Goal: Task Accomplishment & Management: Manage account settings

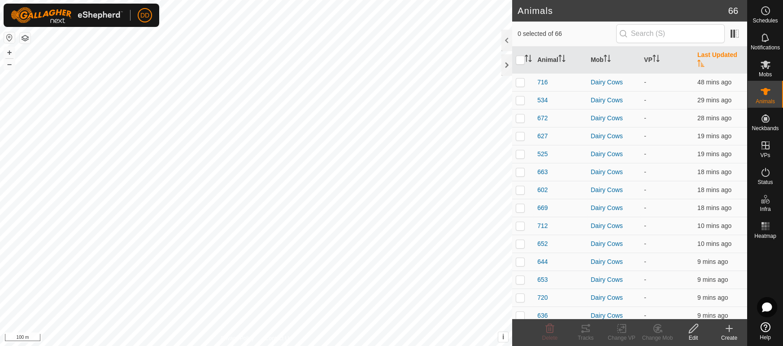
click at [732, 57] on th "Last Updated" at bounding box center [719, 60] width 53 height 27
click at [718, 56] on th "Last Updated" at bounding box center [719, 60] width 53 height 27
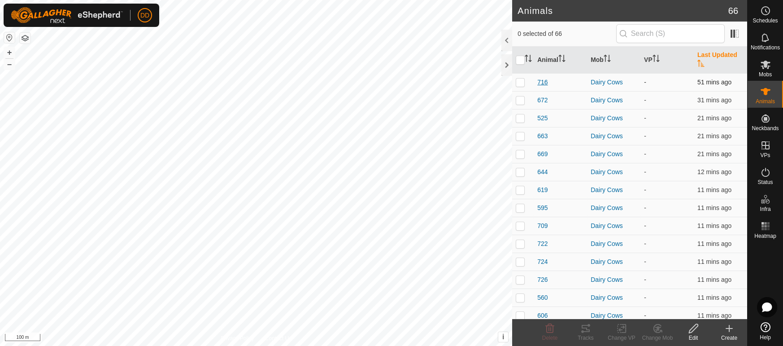
click at [543, 78] on span "716" at bounding box center [542, 82] width 10 height 9
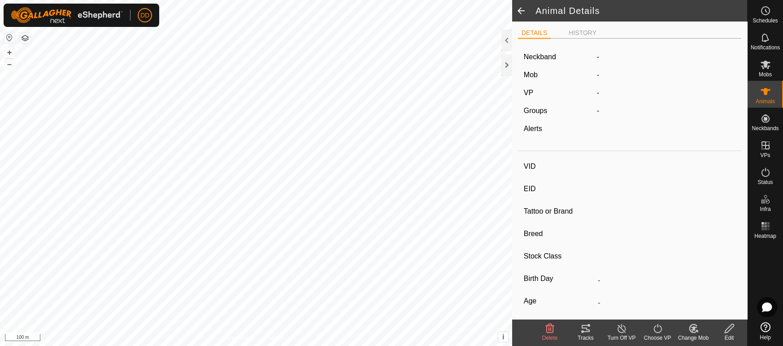
type input "716"
type input "-"
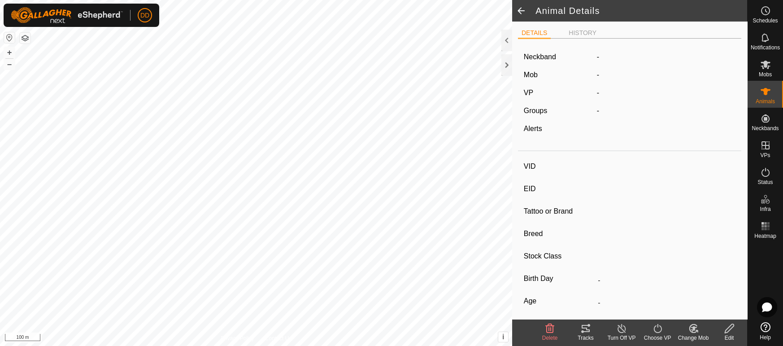
type input "0 kg"
type input "-"
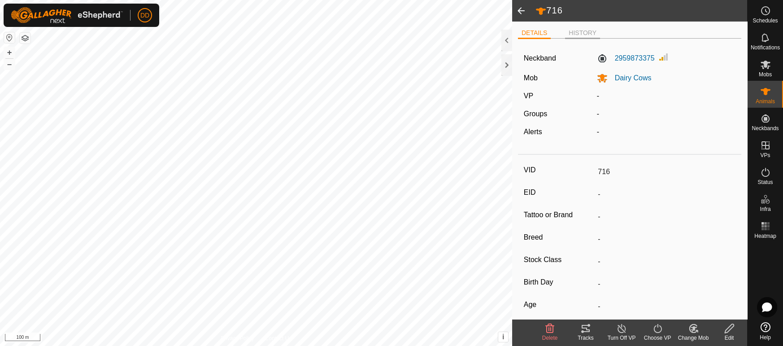
click at [588, 33] on li "HISTORY" at bounding box center [582, 33] width 35 height 11
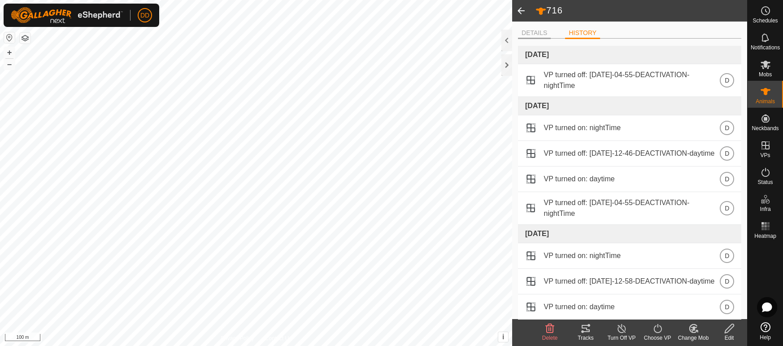
click at [537, 33] on li "DETAILS" at bounding box center [534, 33] width 33 height 11
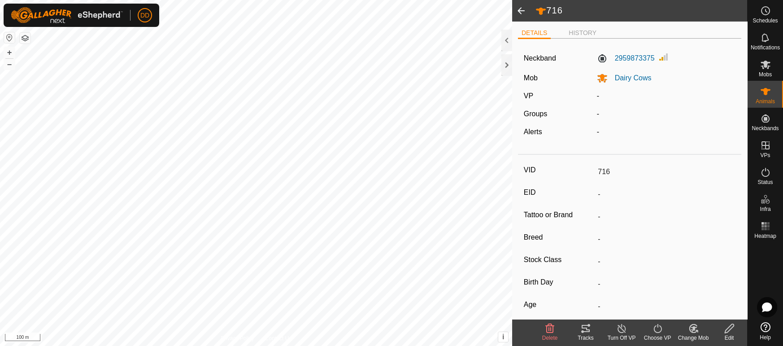
click at [519, 13] on span at bounding box center [521, 11] width 18 height 22
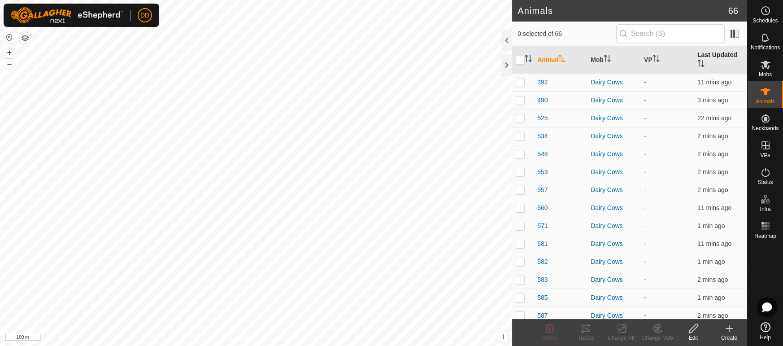
click at [728, 54] on th "Last Updated" at bounding box center [719, 60] width 53 height 27
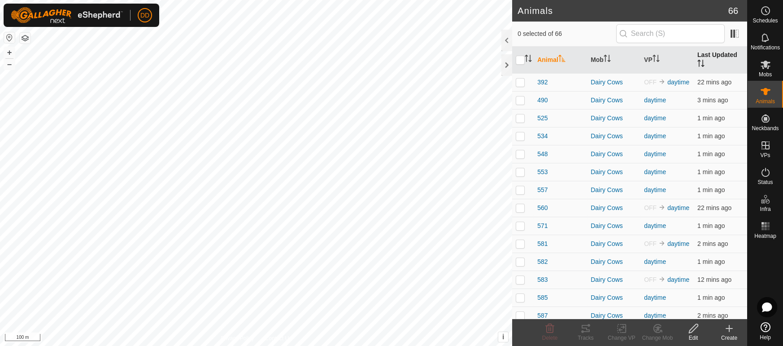
click at [718, 57] on th "Last Updated" at bounding box center [719, 60] width 53 height 27
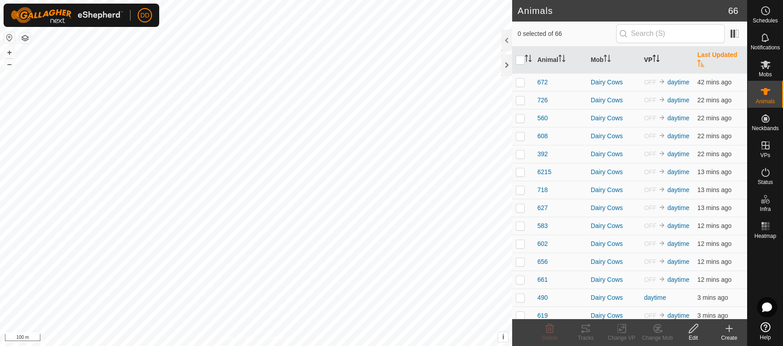
click at [654, 55] on icon "Activate to sort" at bounding box center [654, 58] width 1 height 7
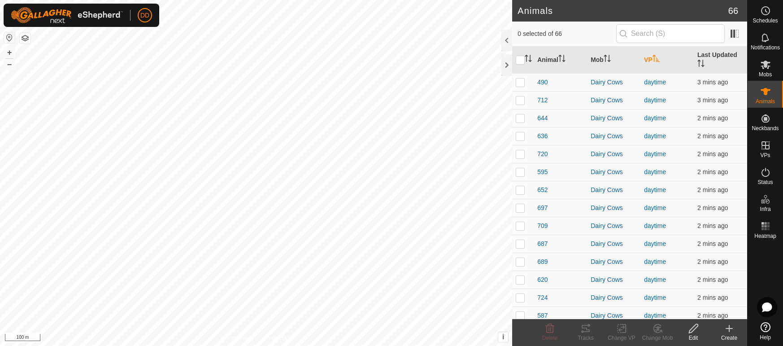
click at [654, 55] on icon "Activate to sort" at bounding box center [655, 58] width 7 height 7
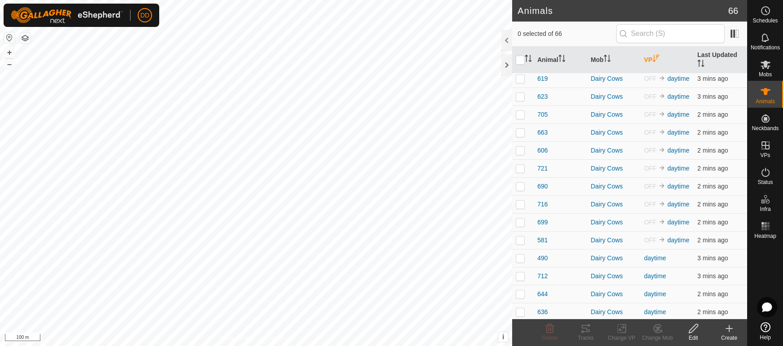
scroll to position [227, 0]
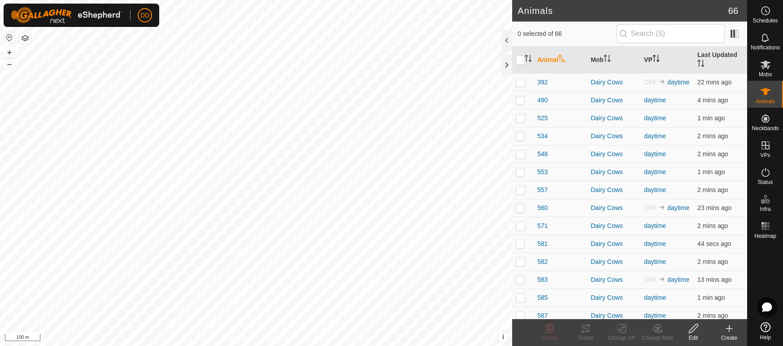
click at [665, 53] on th "VP" at bounding box center [666, 60] width 53 height 27
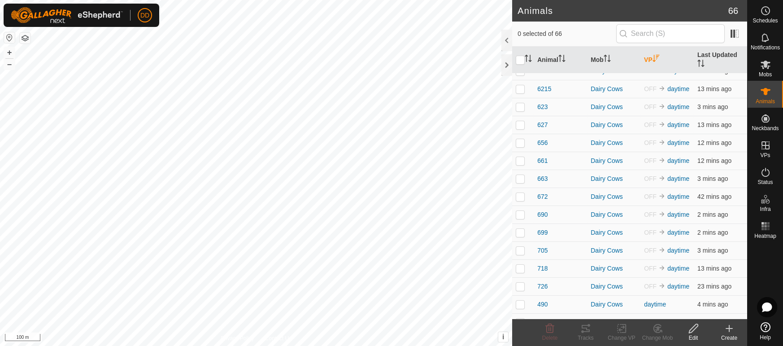
scroll to position [155, 0]
click at [768, 178] on es-activation-svg-icon at bounding box center [765, 172] width 16 height 14
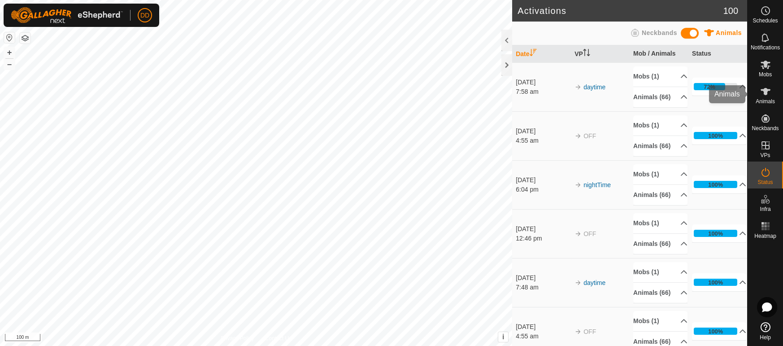
click at [761, 88] on icon at bounding box center [765, 91] width 11 height 11
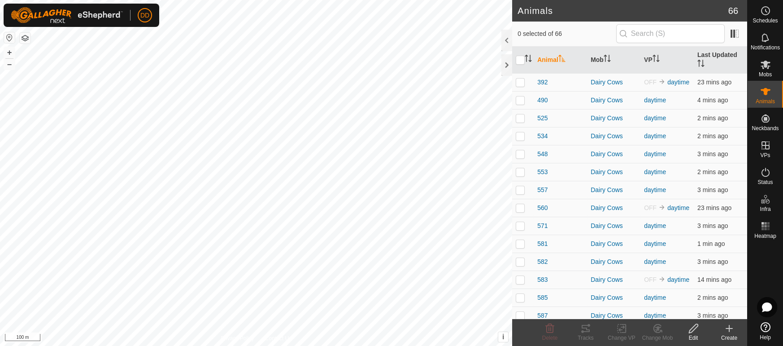
click at [719, 59] on th "Last Updated" at bounding box center [719, 60] width 53 height 27
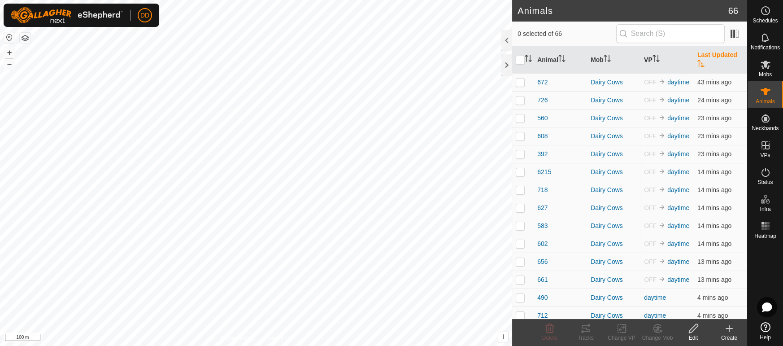
click at [668, 60] on th "VP" at bounding box center [666, 60] width 53 height 27
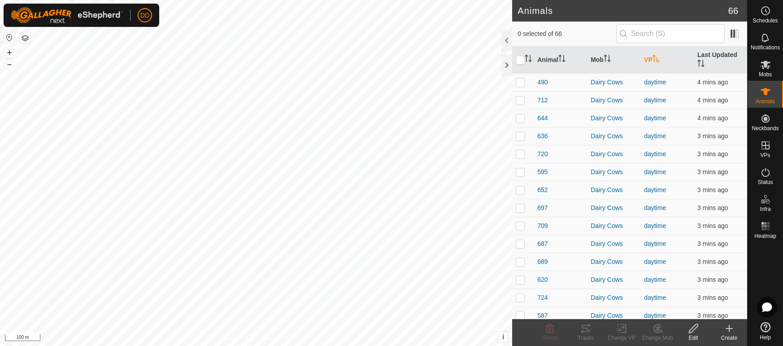
click at [668, 60] on th "VP" at bounding box center [666, 60] width 53 height 27
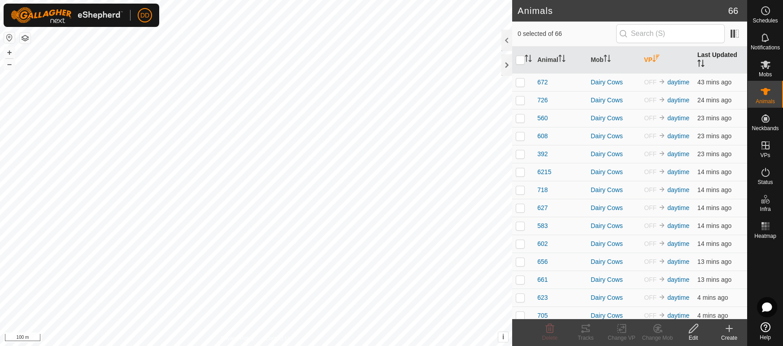
click at [717, 57] on th "Last Updated" at bounding box center [719, 60] width 53 height 27
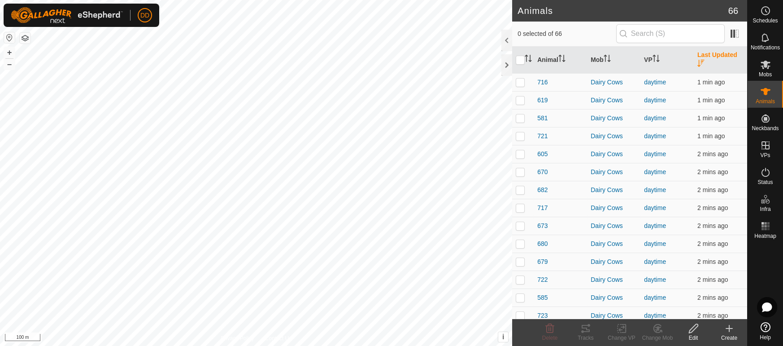
click at [717, 57] on th "Last Updated" at bounding box center [719, 60] width 53 height 27
click at [715, 58] on th "Last Updated" at bounding box center [719, 60] width 53 height 27
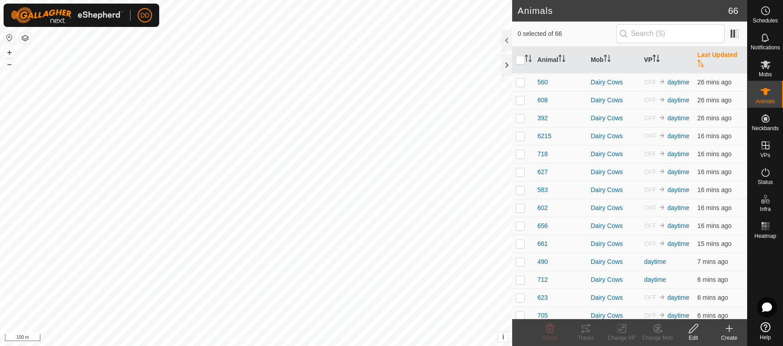
click at [654, 55] on icon "Activate to sort" at bounding box center [654, 58] width 1 height 7
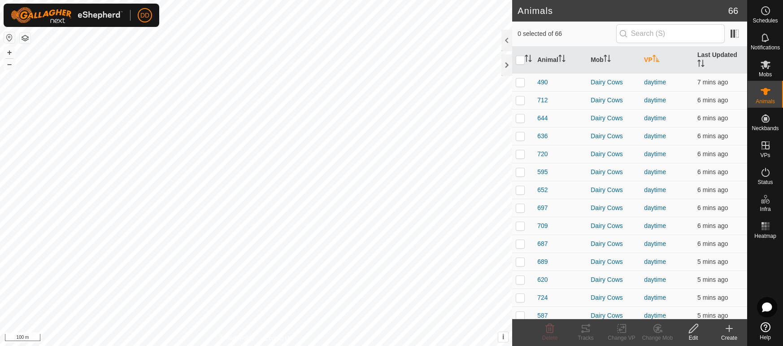
click at [655, 55] on icon "Activate to sort" at bounding box center [655, 58] width 7 height 7
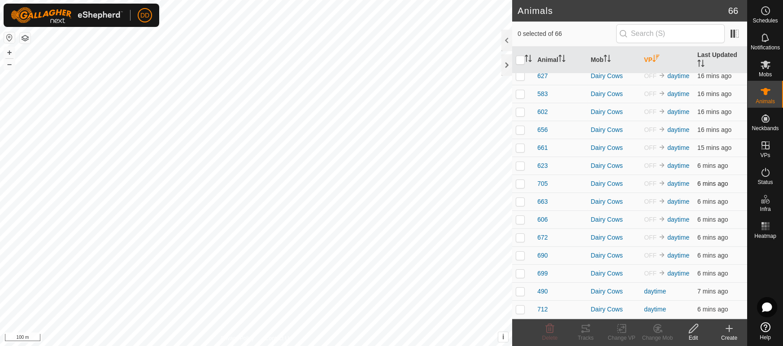
scroll to position [98, 0]
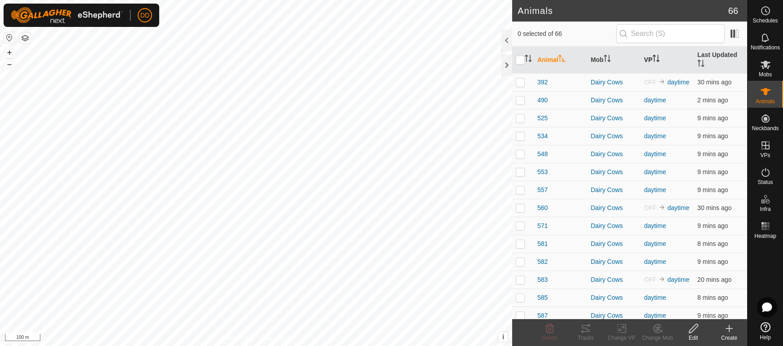
click at [657, 57] on icon "Activate to sort" at bounding box center [655, 58] width 7 height 7
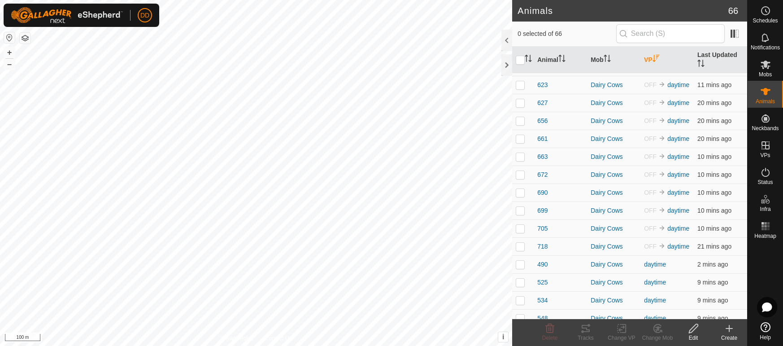
scroll to position [123, 0]
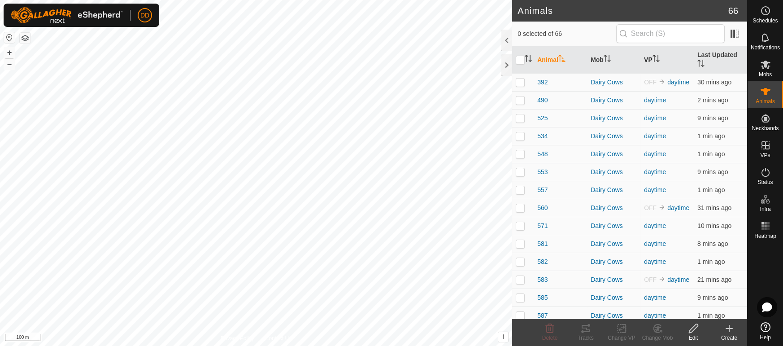
click at [655, 55] on icon "Activate to sort" at bounding box center [655, 58] width 7 height 7
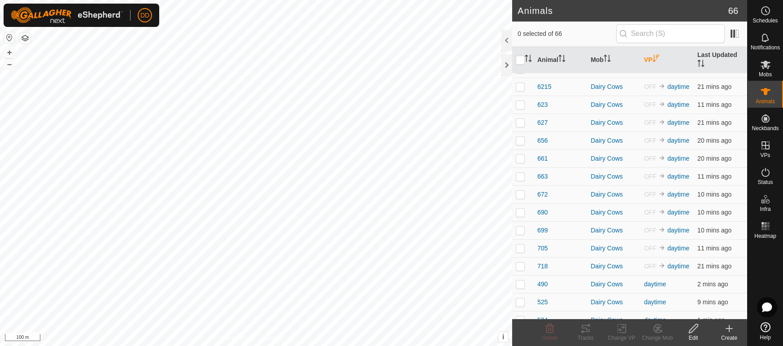
scroll to position [106, 0]
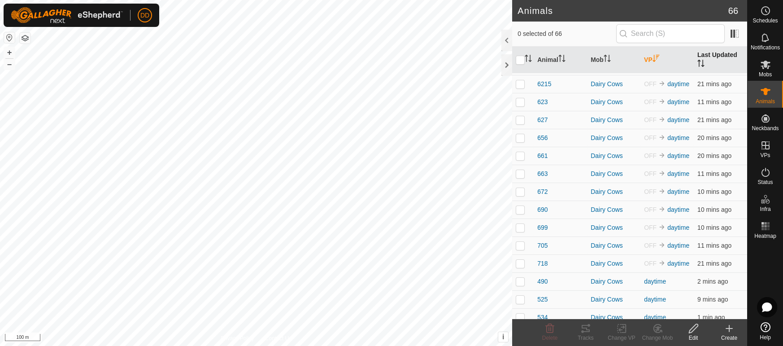
click at [699, 60] on icon "Activate to sort" at bounding box center [698, 63] width 1 height 7
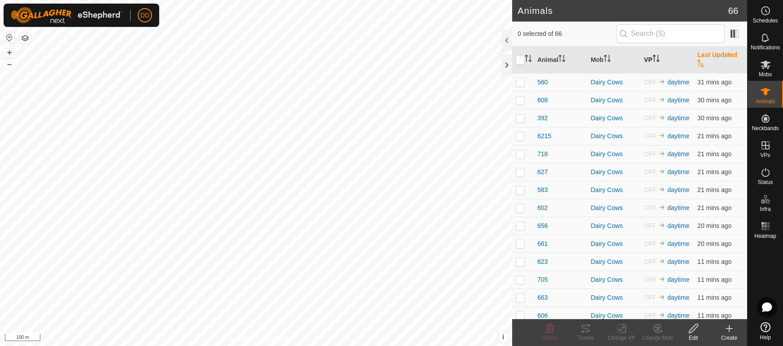
click at [704, 60] on icon "Activate to sort" at bounding box center [700, 63] width 7 height 7
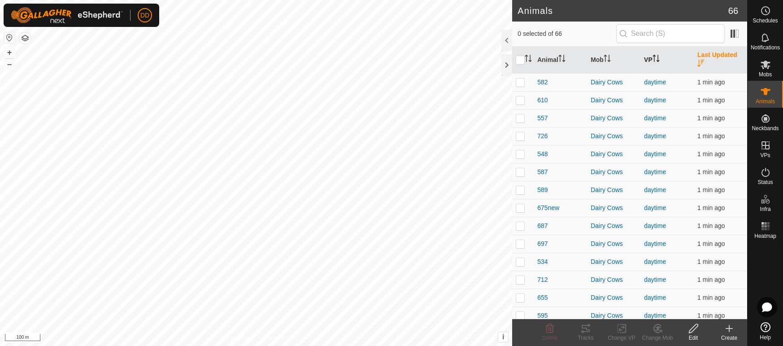
click at [728, 55] on th "Last Updated" at bounding box center [719, 60] width 53 height 27
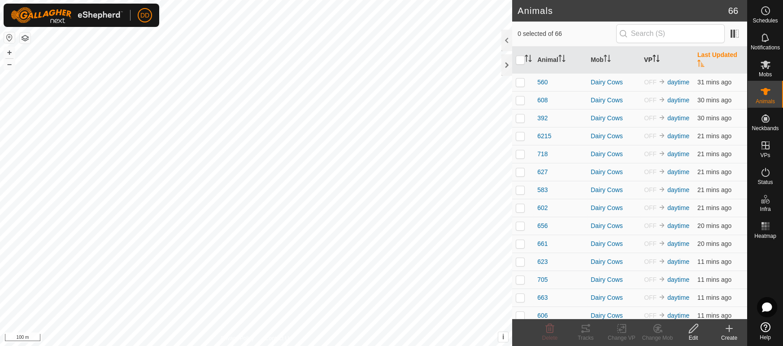
click at [728, 55] on th "Last Updated" at bounding box center [719, 60] width 53 height 27
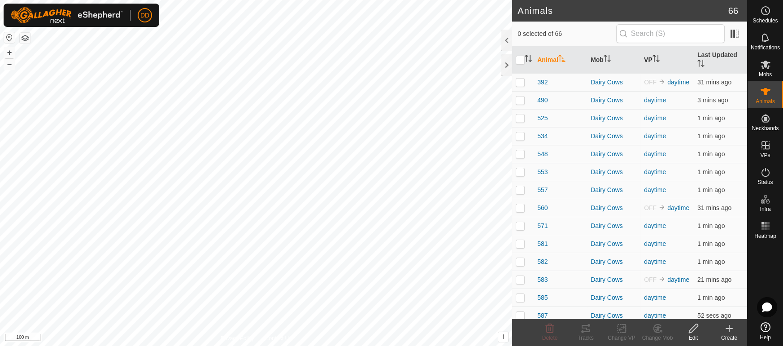
click at [654, 52] on th "VP" at bounding box center [666, 60] width 53 height 27
click at [654, 55] on icon "Activate to sort" at bounding box center [655, 58] width 7 height 7
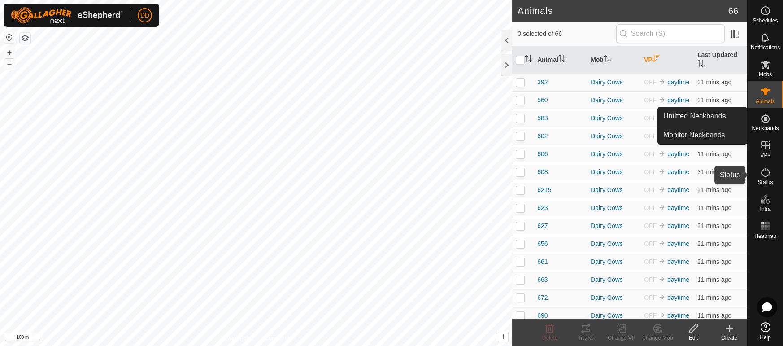
click at [762, 177] on icon at bounding box center [765, 172] width 11 height 11
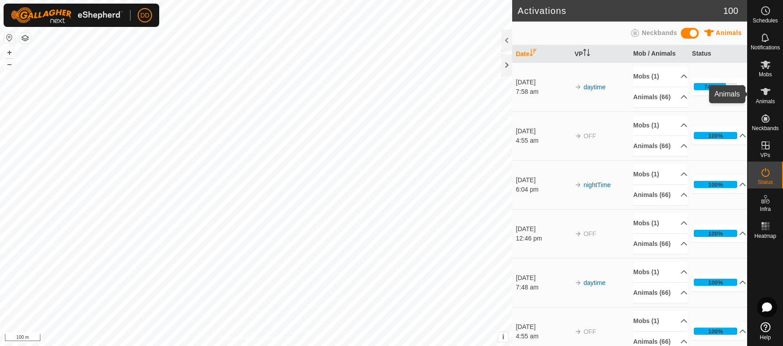
click at [764, 94] on icon at bounding box center [765, 91] width 10 height 7
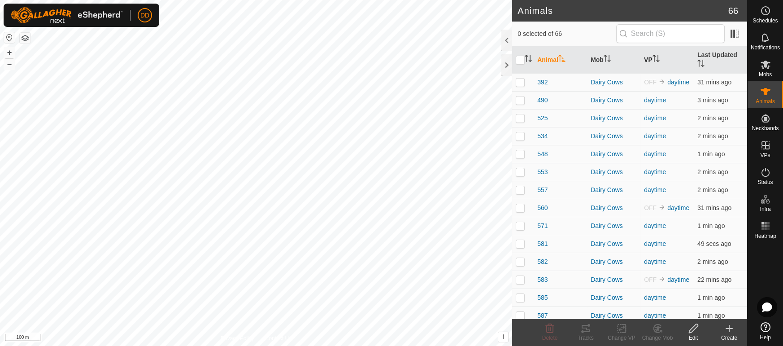
click at [662, 52] on th "VP" at bounding box center [666, 60] width 53 height 27
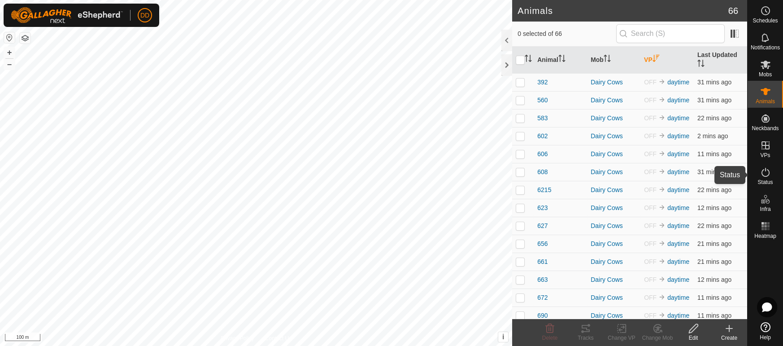
click at [767, 173] on icon at bounding box center [765, 172] width 11 height 11
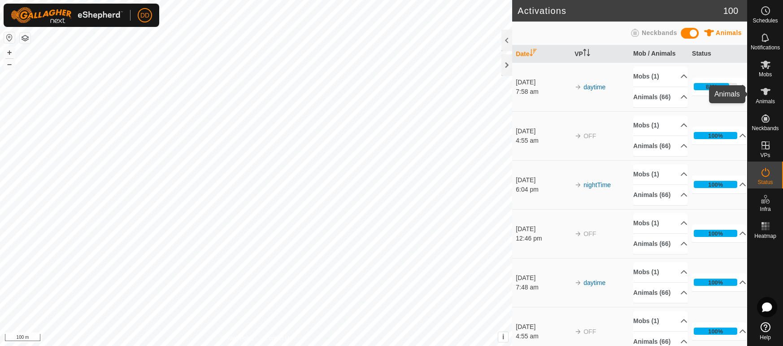
click at [768, 96] on icon at bounding box center [765, 91] width 11 height 11
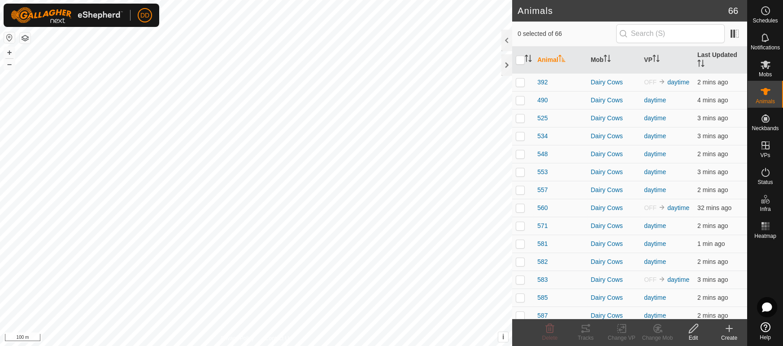
click at [661, 58] on th "VP" at bounding box center [666, 60] width 53 height 27
click at [663, 54] on th "VP" at bounding box center [666, 60] width 53 height 27
